Goal: Transaction & Acquisition: Purchase product/service

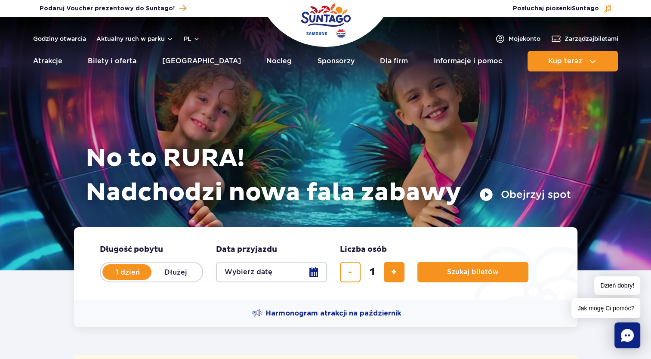
click at [484, 192] on button "Obejrzyj spot" at bounding box center [526, 195] width 92 height 14
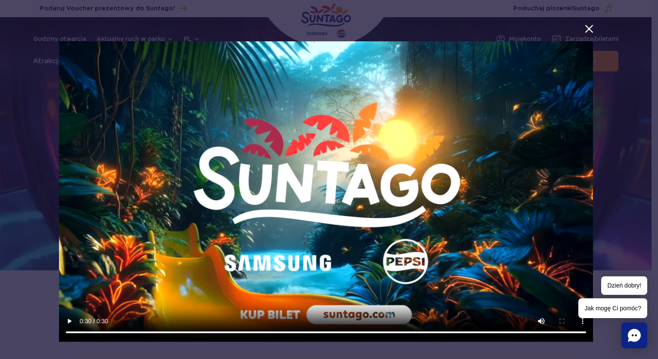
click at [613, 94] on div at bounding box center [325, 186] width 651 height 358
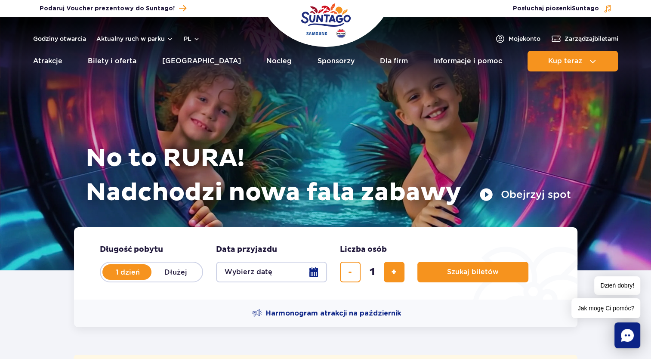
click at [489, 197] on button "Obejrzyj spot" at bounding box center [526, 195] width 92 height 14
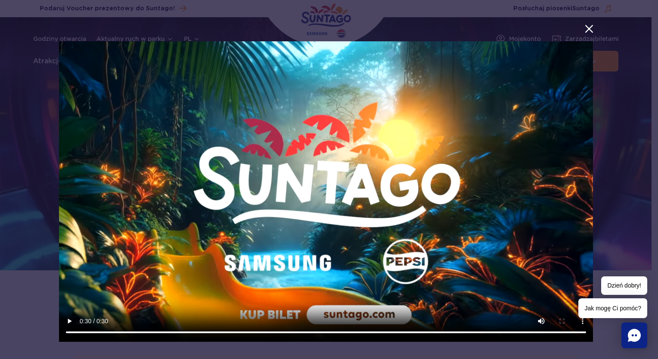
click at [583, 30] on button "menu.aria_label.close_suntago_spot_modal" at bounding box center [588, 28] width 11 height 11
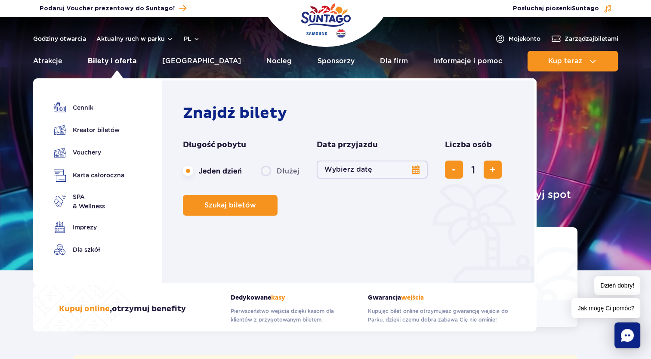
click at [124, 60] on link "Bilety i oferta" at bounding box center [112, 61] width 49 height 21
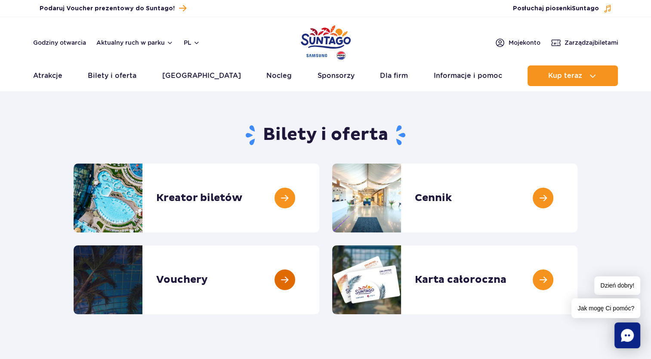
click at [319, 275] on link at bounding box center [319, 279] width 0 height 69
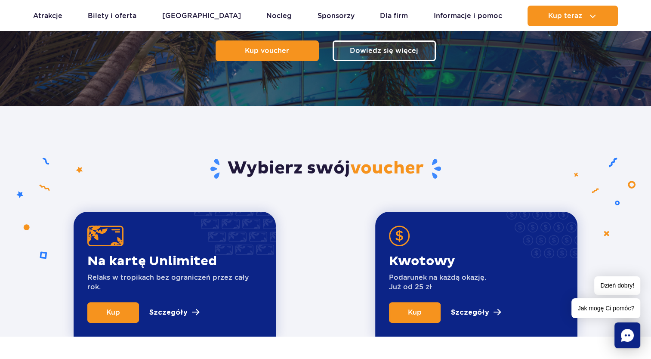
scroll to position [258, 0]
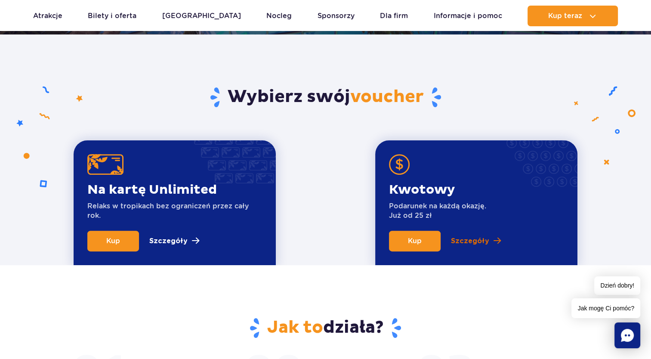
click at [471, 239] on p "Szczegóły" at bounding box center [470, 241] width 38 height 10
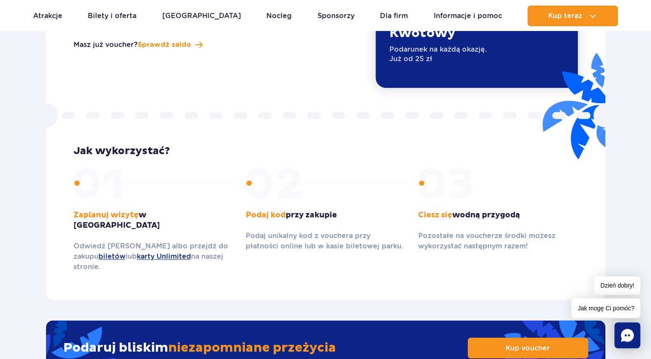
scroll to position [1091, 0]
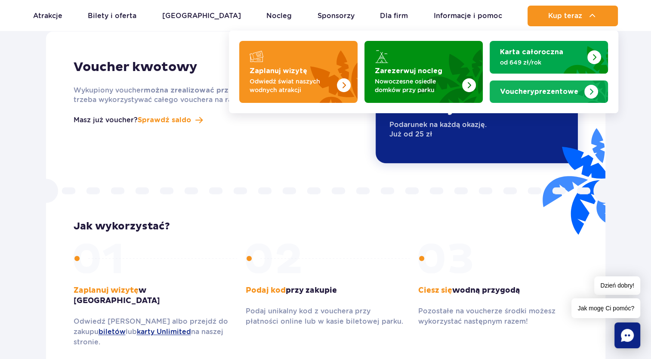
click at [546, 95] on strong "Vouchery prezentowe" at bounding box center [539, 91] width 78 height 7
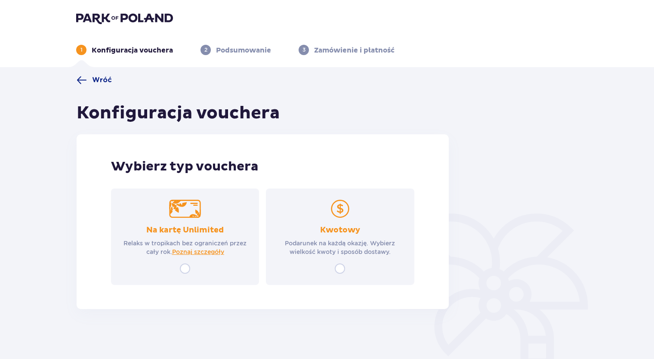
click at [344, 272] on input "radio" at bounding box center [340, 268] width 10 height 10
radio input "true"
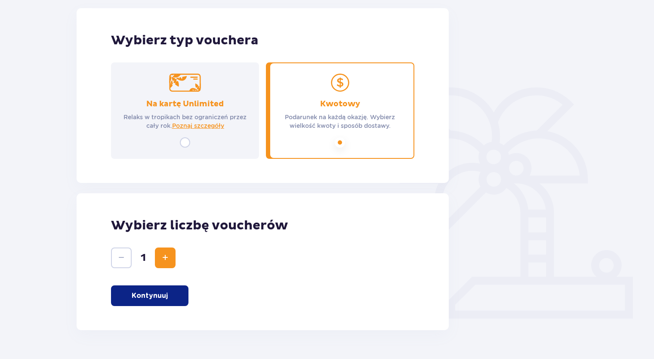
scroll to position [149, 0]
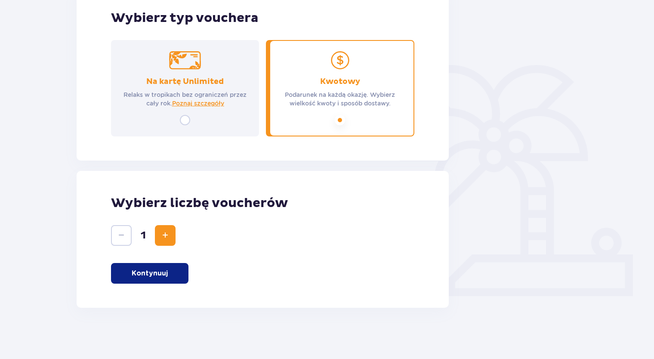
click at [169, 239] on span "Zwiększ" at bounding box center [165, 235] width 10 height 10
click at [120, 240] on span "Zmniejsz" at bounding box center [121, 235] width 10 height 10
click at [161, 276] on p "Kontynuuj" at bounding box center [150, 273] width 36 height 9
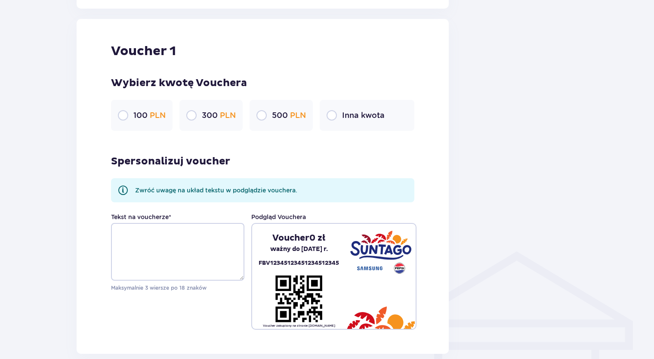
scroll to position [456, 0]
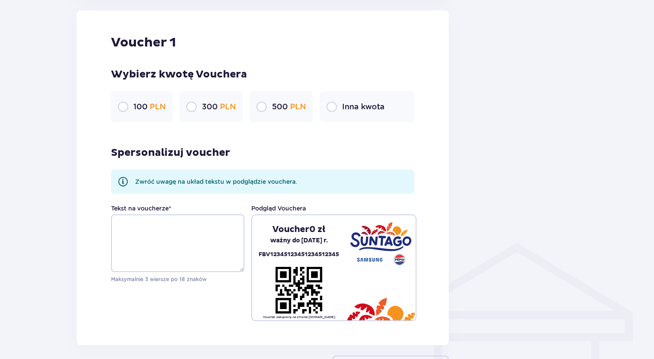
click at [195, 109] on input "radio" at bounding box center [191, 107] width 10 height 10
radio input "true"
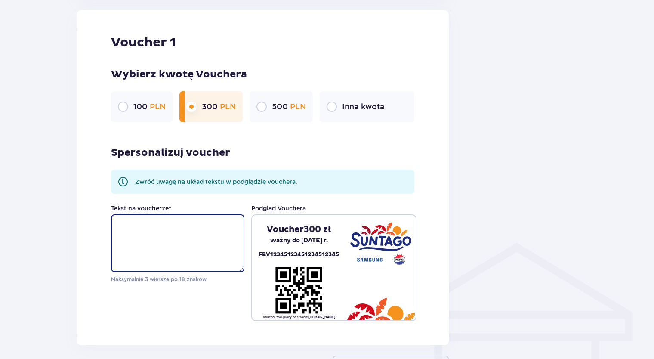
click at [126, 228] on textarea "Tekst na voucherze *" at bounding box center [177, 243] width 133 height 58
type textarea "b"
drag, startPoint x: 233, startPoint y: 226, endPoint x: 121, endPoint y: 228, distance: 112.4
click at [121, 228] on textarea "BAWCIE SIĘ DOBRZE! - KLARA" at bounding box center [177, 243] width 133 height 58
click at [214, 264] on textarea "BAWCIE SIĘ DOBRZE! - KLARA" at bounding box center [177, 243] width 133 height 58
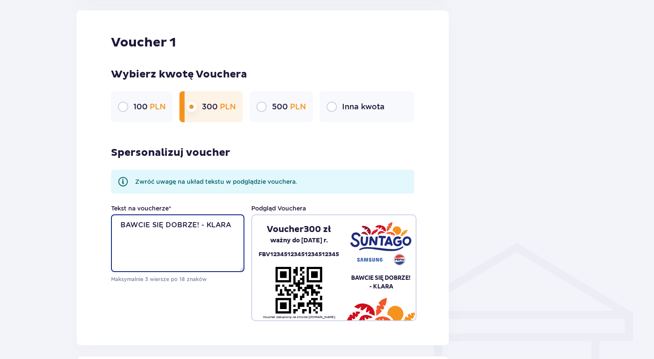
click at [234, 226] on textarea "BAWCIE SIĘ DOBRZE! - KLARA" at bounding box center [177, 243] width 133 height 58
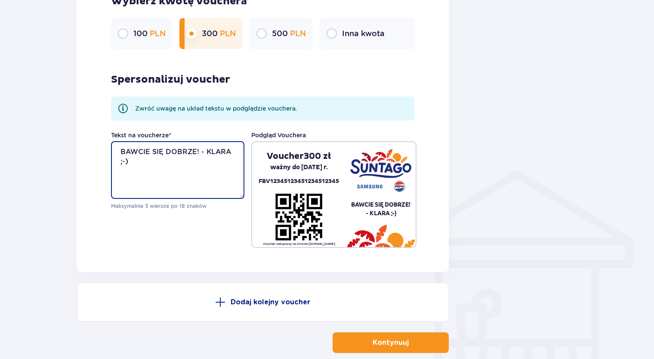
scroll to position [542, 0]
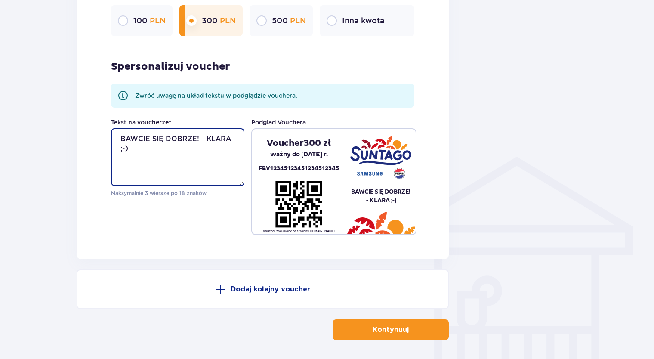
type textarea "BAWCIE SIĘ DOBRZE! - KLARA ;-)"
click at [392, 333] on p "Kontynuuj" at bounding box center [391, 329] width 36 height 9
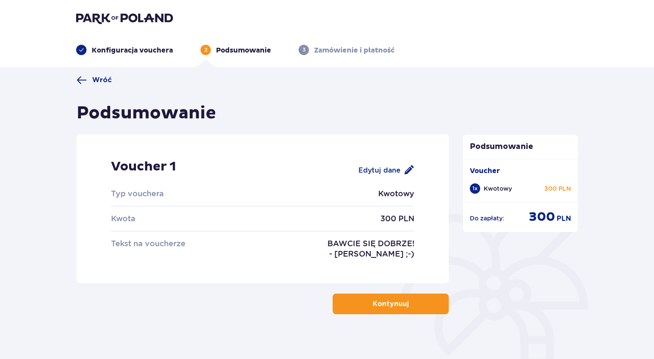
scroll to position [31, 0]
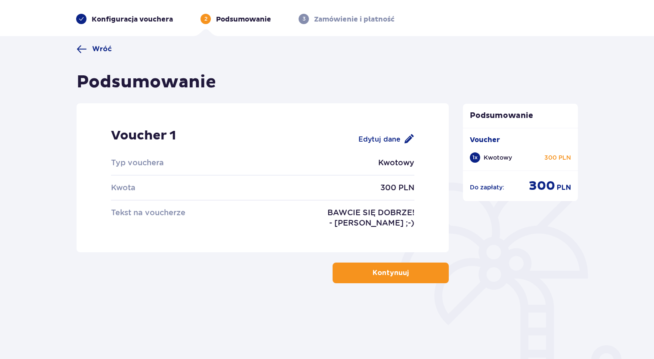
click at [373, 272] on p "Kontynuuj" at bounding box center [391, 272] width 36 height 9
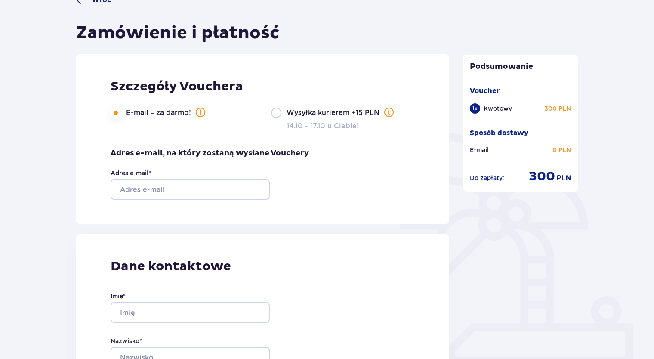
scroll to position [172, 0]
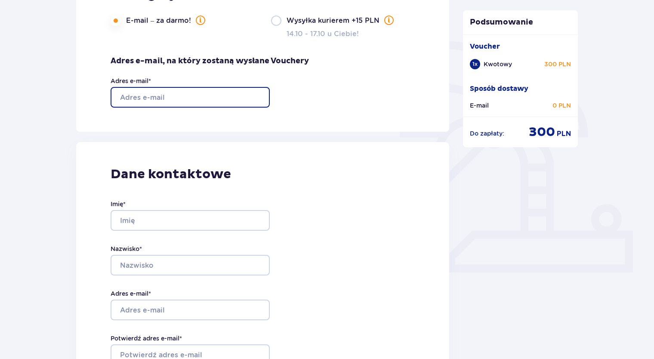
click at [132, 98] on input "Adres e-mail *" at bounding box center [190, 97] width 159 height 21
type input "karolcia100.1@wp.pl"
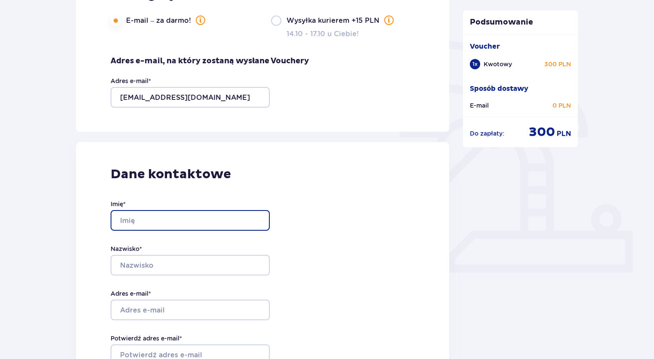
type input "KAROLINA"
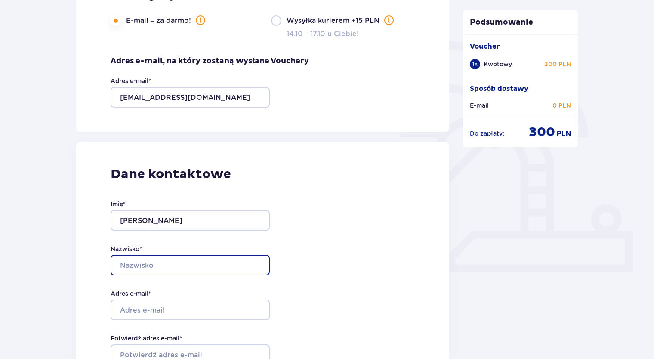
type input "GUGAŁA"
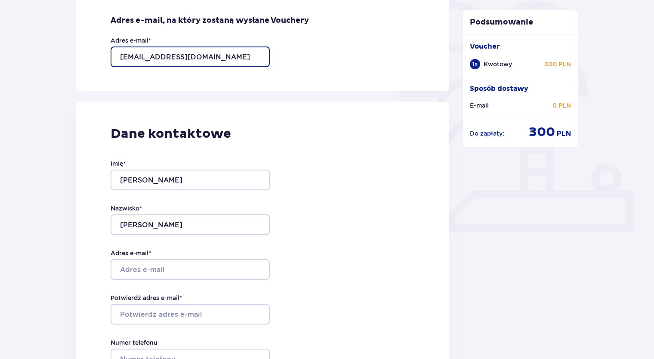
scroll to position [258, 0]
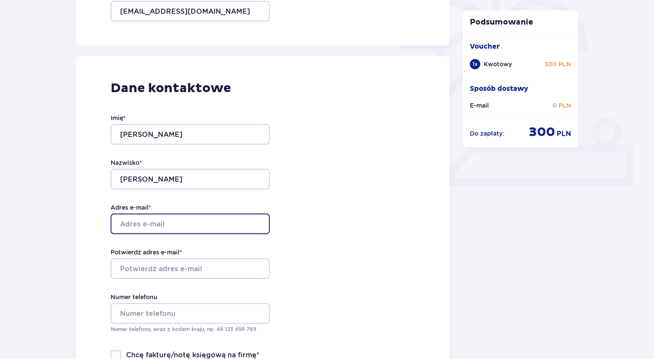
click at [146, 222] on input "Adres e-mail *" at bounding box center [190, 224] width 159 height 21
type input "karolcia100.1@wp.pl"
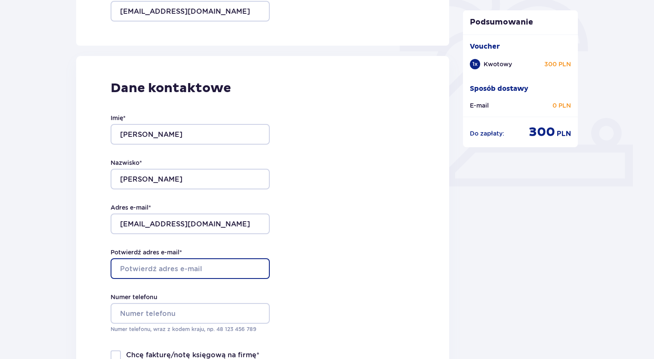
type input "karolcia100.1@wp.pl"
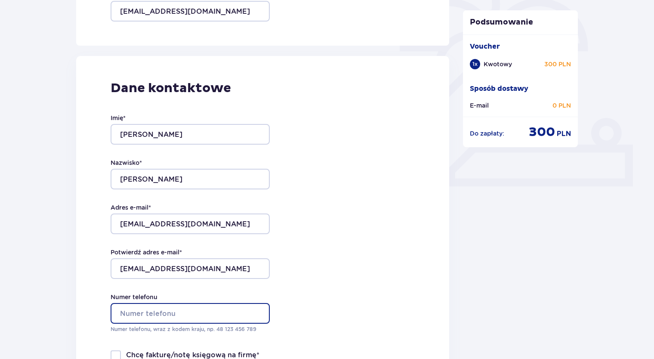
type input "+48667208695"
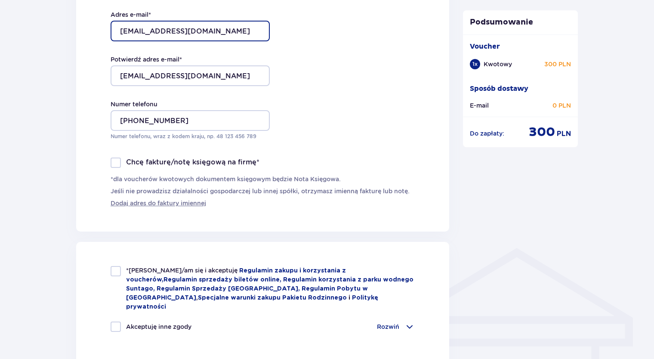
scroll to position [560, 0]
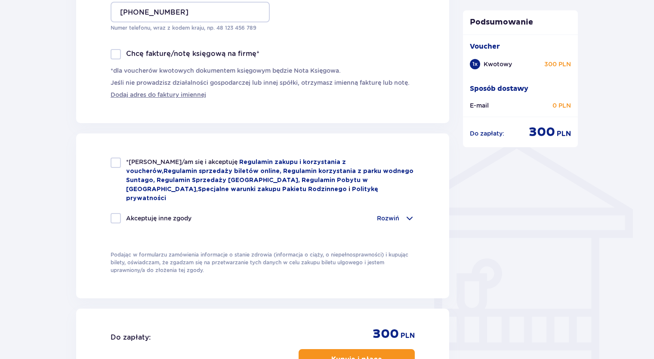
click at [118, 163] on div at bounding box center [116, 163] width 10 height 10
checkbox input "true"
click at [388, 214] on p "Rozwiń" at bounding box center [388, 218] width 22 height 9
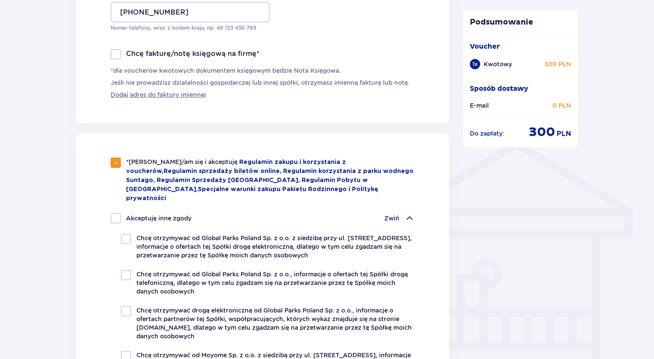
click at [388, 214] on p "Zwiń" at bounding box center [391, 218] width 15 height 9
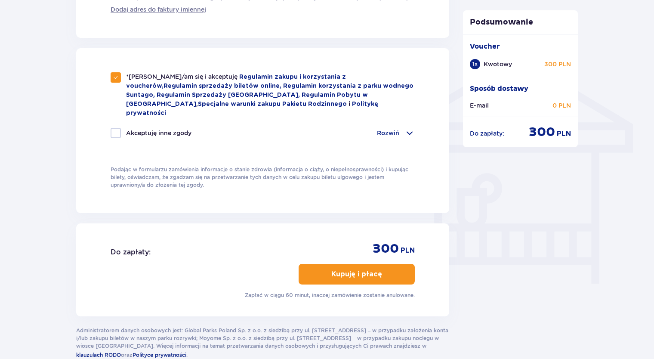
scroll to position [646, 0]
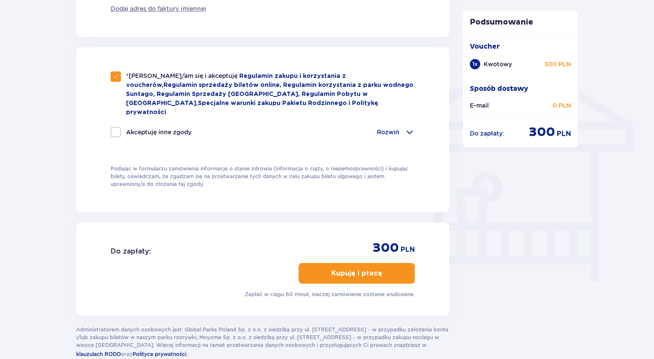
click at [360, 269] on p "Kupuję i płacę" at bounding box center [357, 273] width 51 height 9
